Goal: Transaction & Acquisition: Purchase product/service

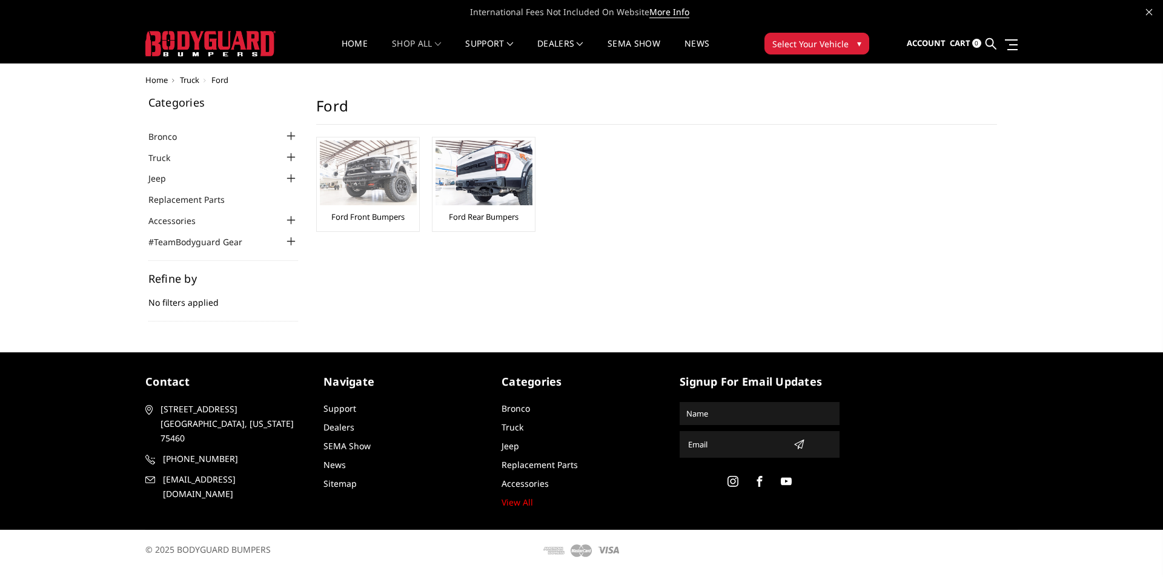
click at [371, 212] on link "Ford Front Bumpers" at bounding box center [367, 216] width 73 height 11
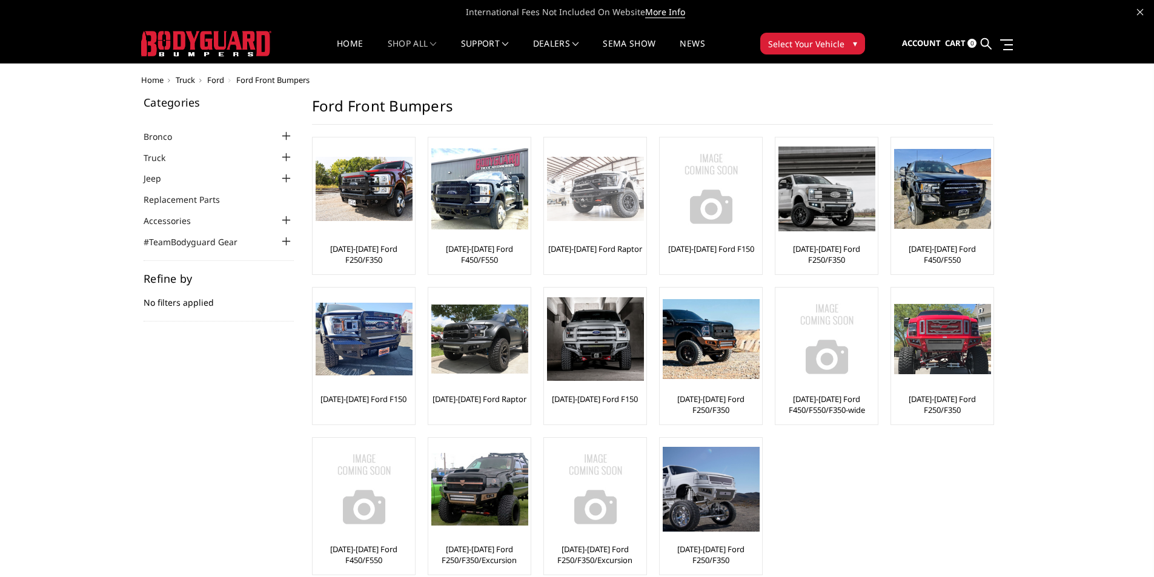
click at [615, 247] on link "[DATE]-[DATE] Ford Raptor" at bounding box center [595, 249] width 94 height 11
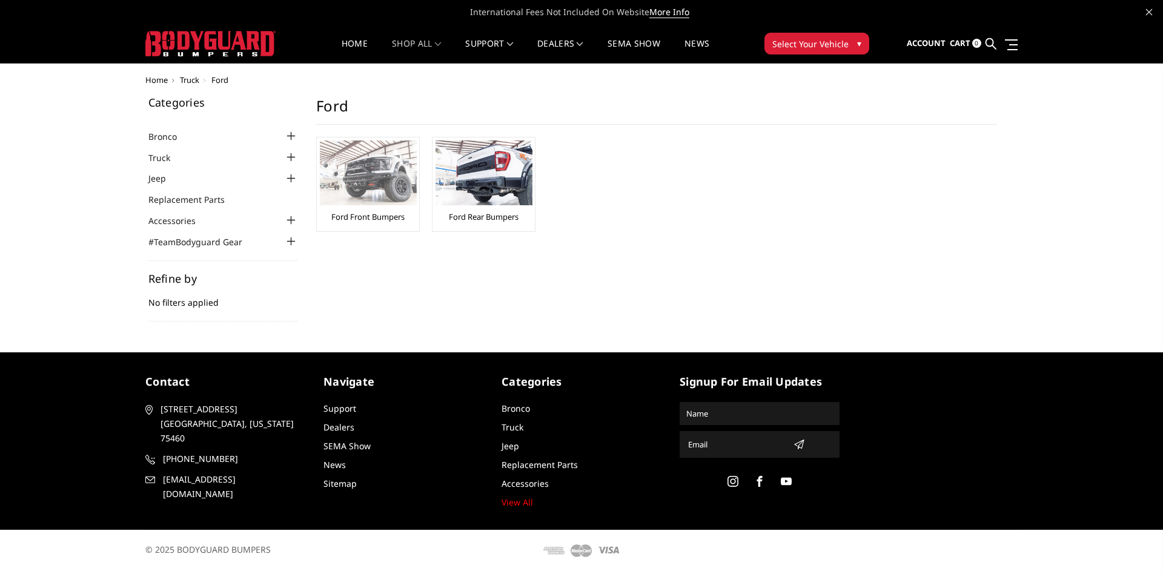
click at [387, 210] on div "Ford Front Bumpers" at bounding box center [368, 185] width 96 height 88
click at [387, 215] on link "Ford Front Bumpers" at bounding box center [367, 216] width 73 height 11
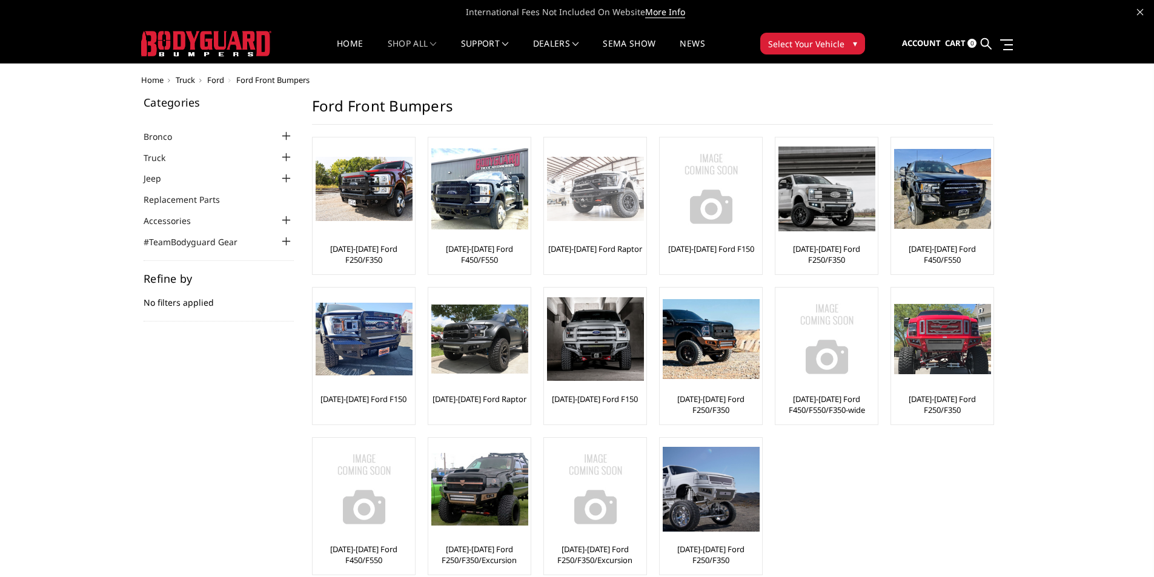
click at [610, 245] on link "[DATE]-[DATE] Ford Raptor" at bounding box center [595, 249] width 94 height 11
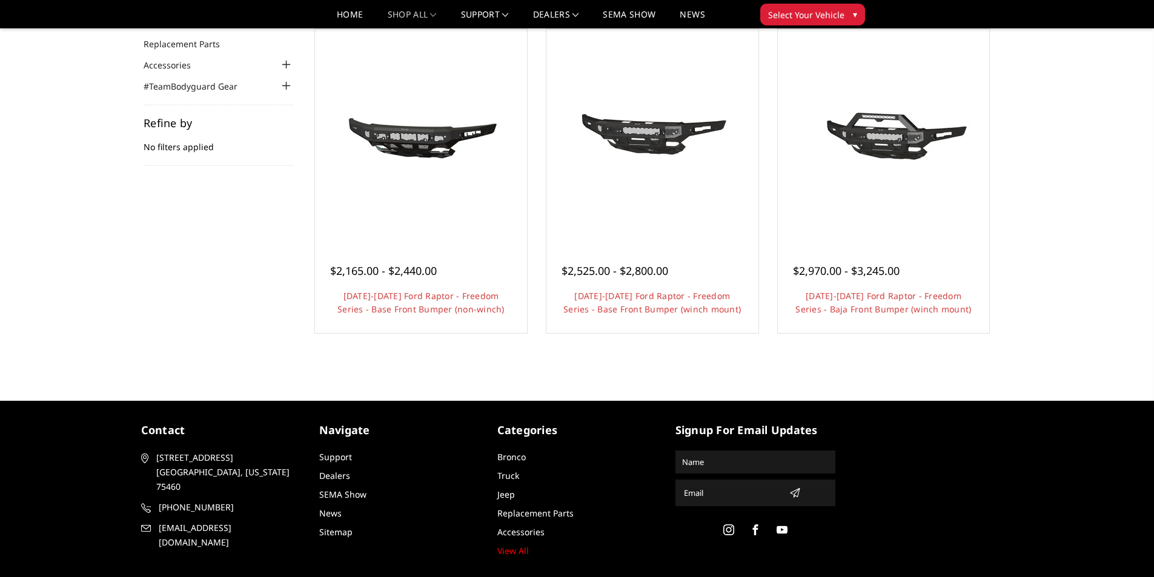
scroll to position [121, 0]
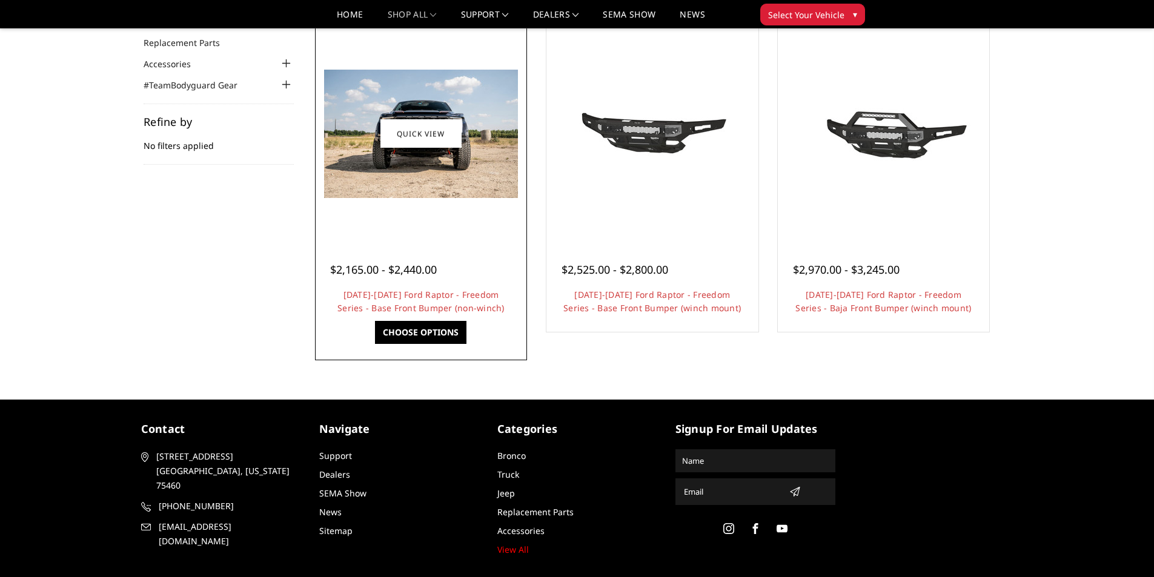
click at [378, 270] on span "$2,165.00 - $2,440.00" at bounding box center [383, 269] width 107 height 15
click at [412, 336] on link "Choose Options" at bounding box center [420, 332] width 91 height 23
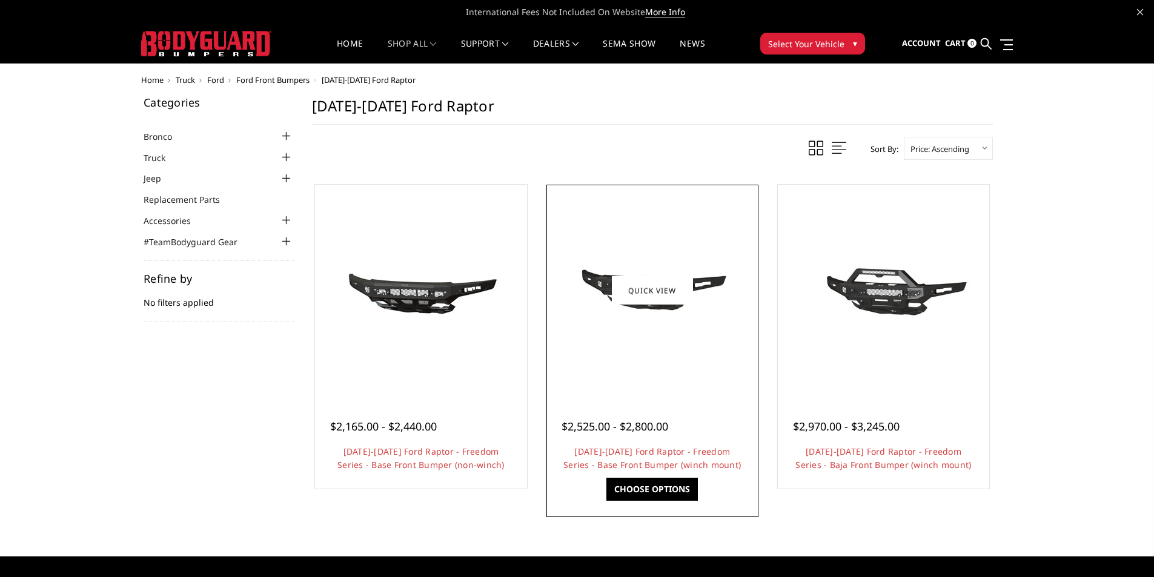
click at [646, 429] on span "$2,525.00 - $2,800.00" at bounding box center [615, 426] width 107 height 15
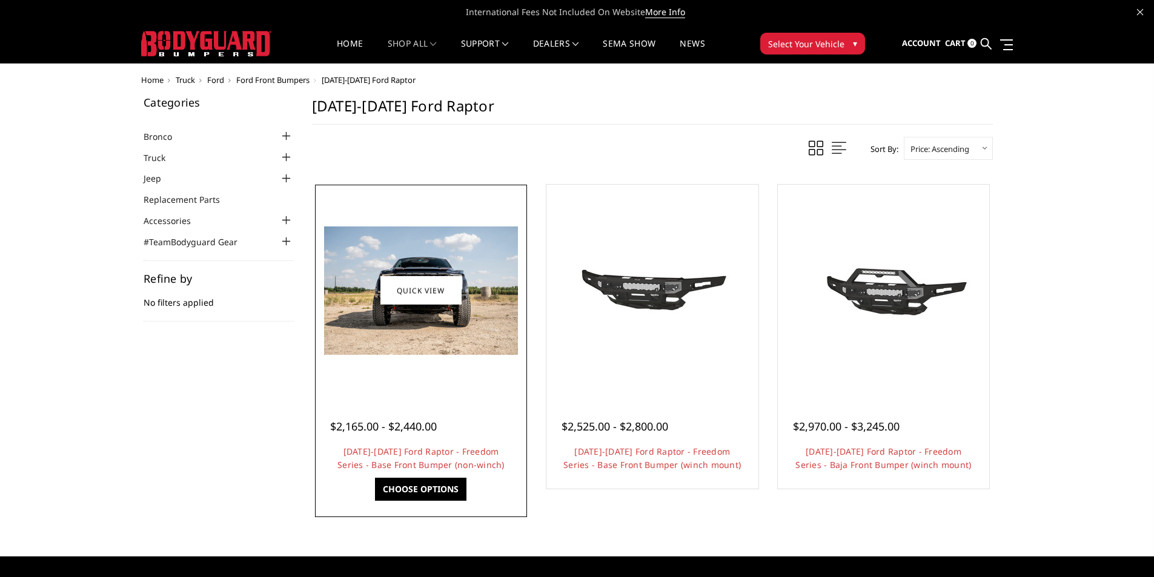
click at [411, 494] on link "Choose Options" at bounding box center [420, 489] width 91 height 23
